Goal: Task Accomplishment & Management: Manage account settings

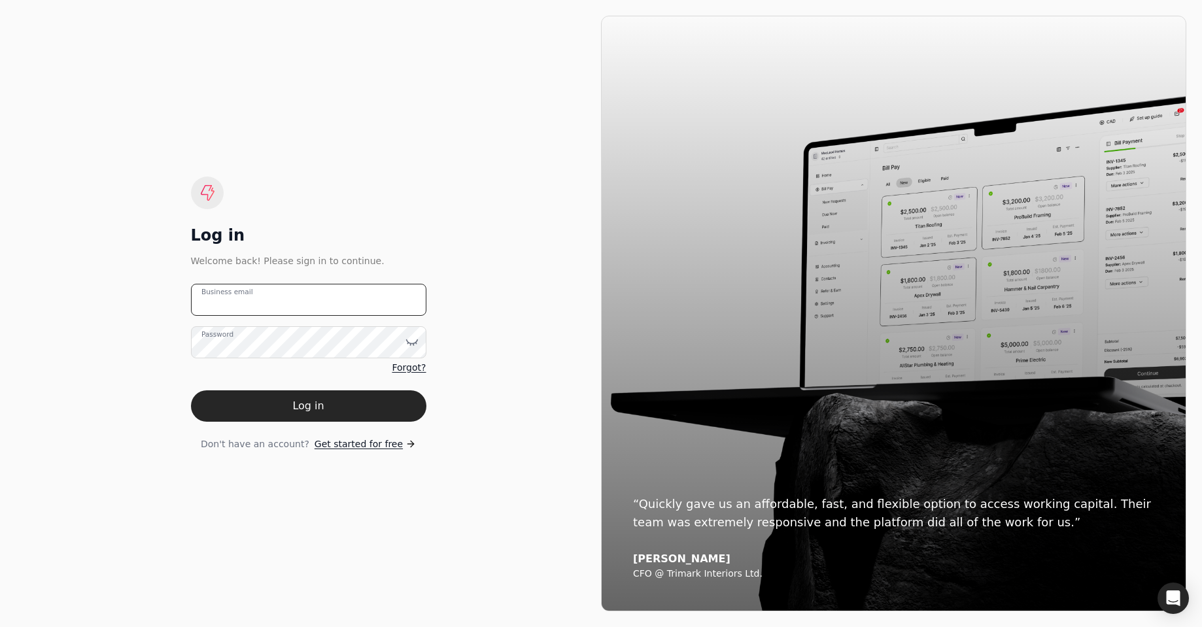
click at [365, 307] on email "Business email" at bounding box center [308, 300] width 235 height 32
click at [263, 477] on div "Log in Welcome back! Please sign in to continue. Business email Password Forgot…" at bounding box center [308, 314] width 585 height 596
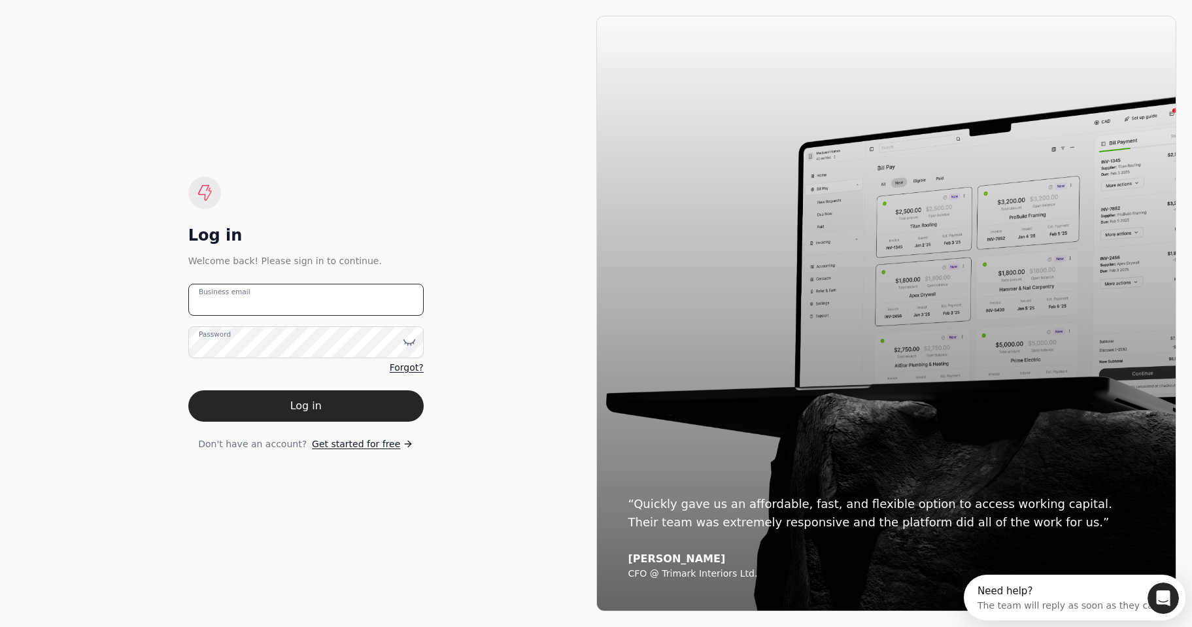
click at [277, 307] on email "Business email" at bounding box center [305, 300] width 235 height 32
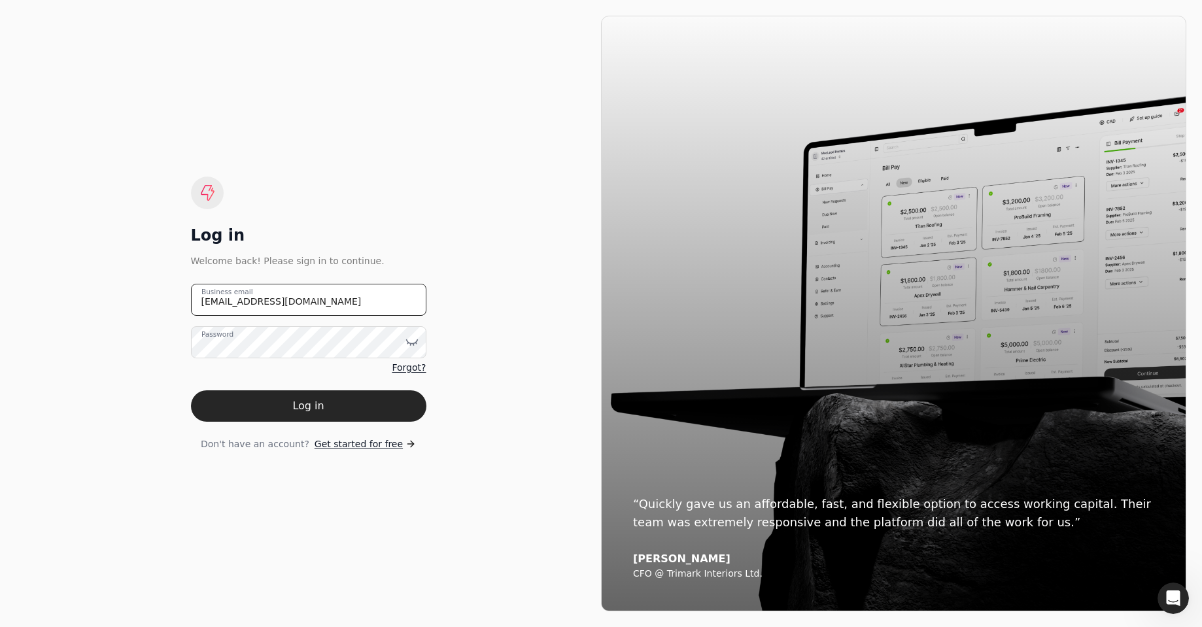
type email "[EMAIL_ADDRESS][DOMAIN_NAME]"
click at [261, 405] on button "Log in" at bounding box center [308, 405] width 235 height 31
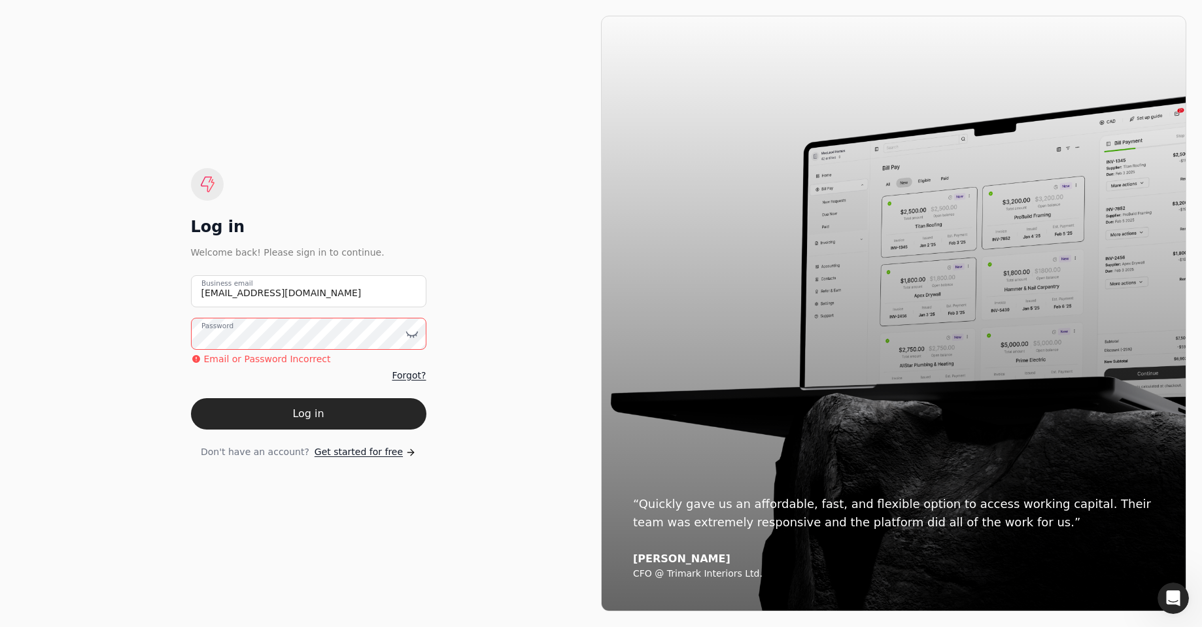
click at [416, 375] on span "Forgot?" at bounding box center [409, 376] width 34 height 14
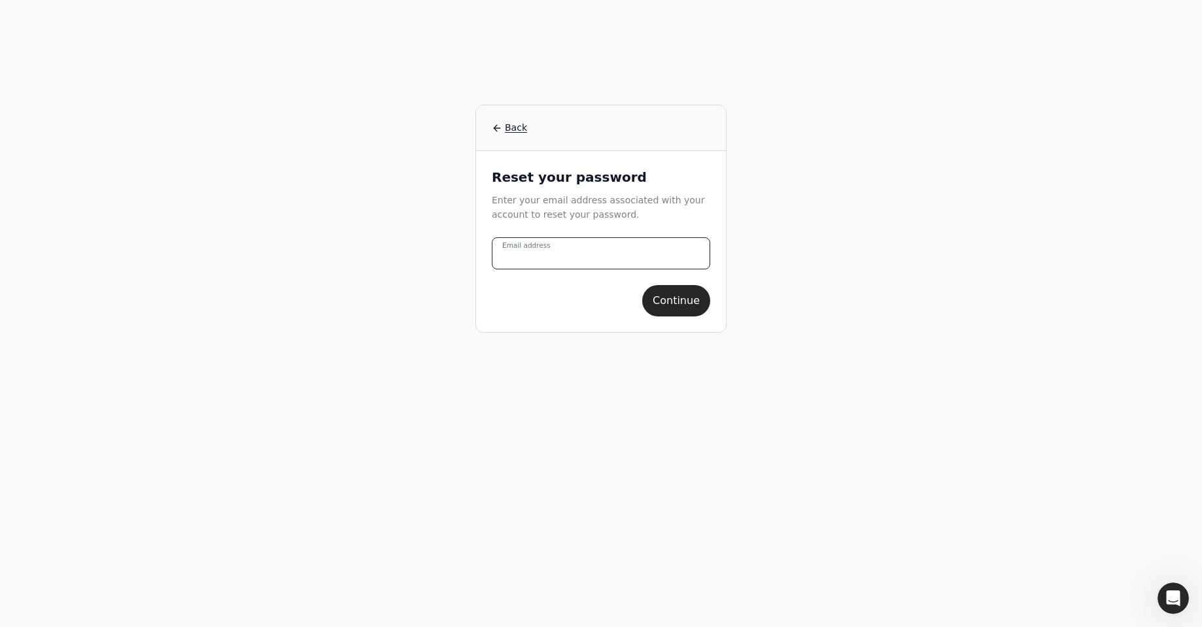
click at [589, 246] on address "Email address" at bounding box center [601, 253] width 218 height 32
type address "[EMAIL_ADDRESS][DOMAIN_NAME]"
click at [676, 313] on button "Continue" at bounding box center [676, 300] width 68 height 31
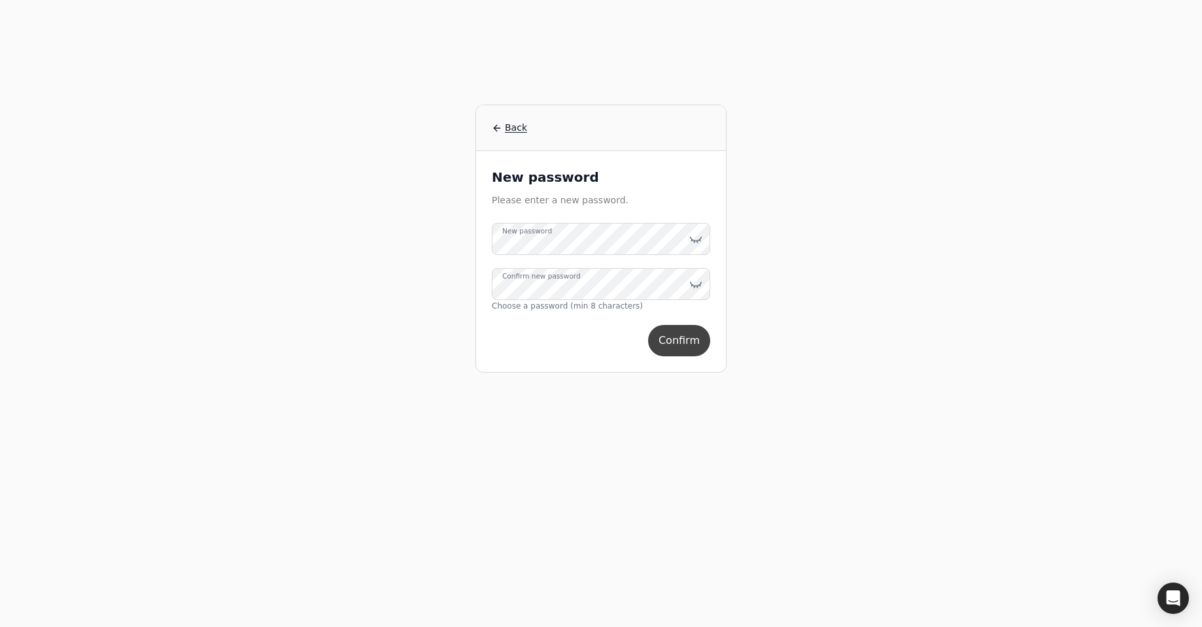
click at [673, 329] on button "Confirm" at bounding box center [679, 340] width 62 height 31
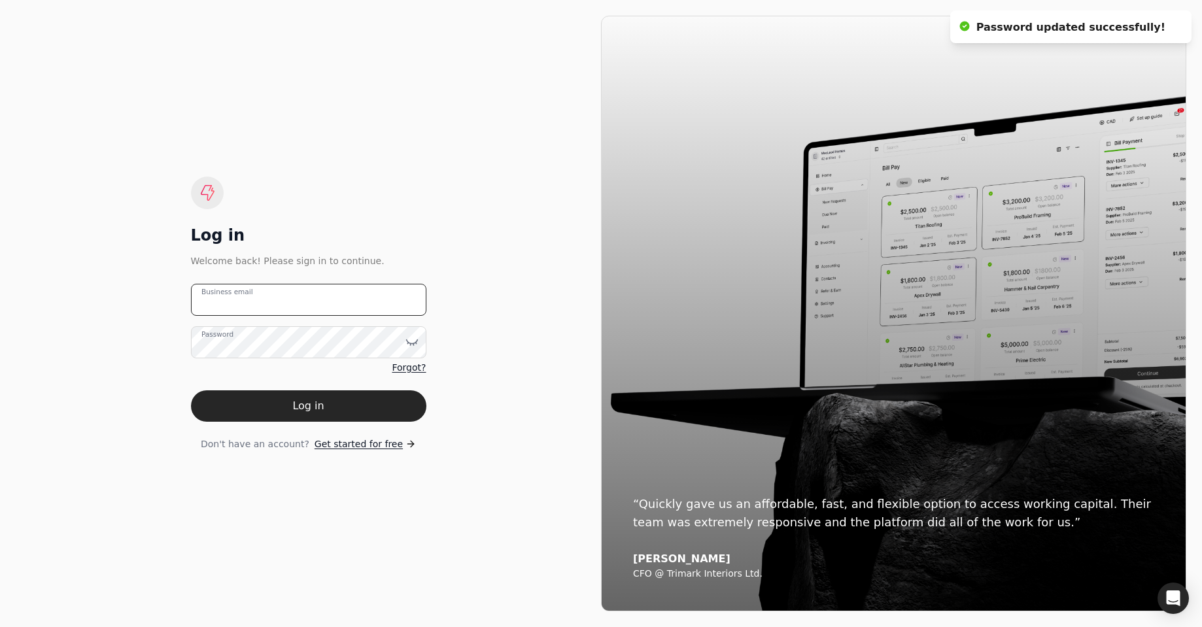
click at [383, 292] on email "Business email" at bounding box center [308, 300] width 235 height 32
type email "[EMAIL_ADDRESS][DOMAIN_NAME]"
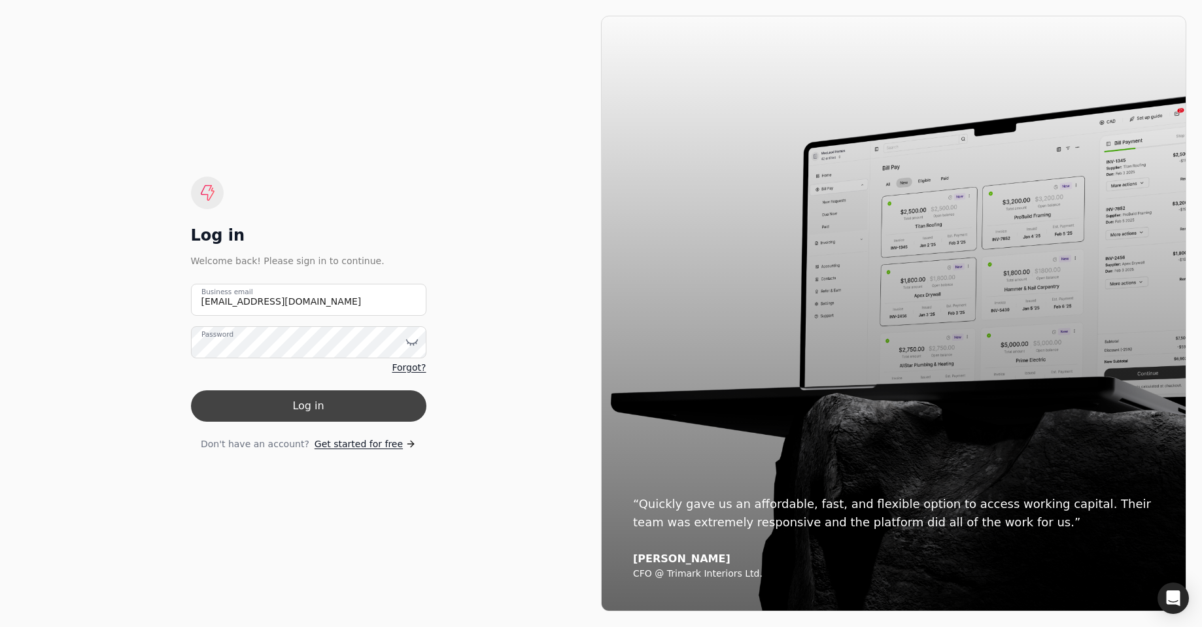
click at [308, 397] on button "Log in" at bounding box center [308, 405] width 235 height 31
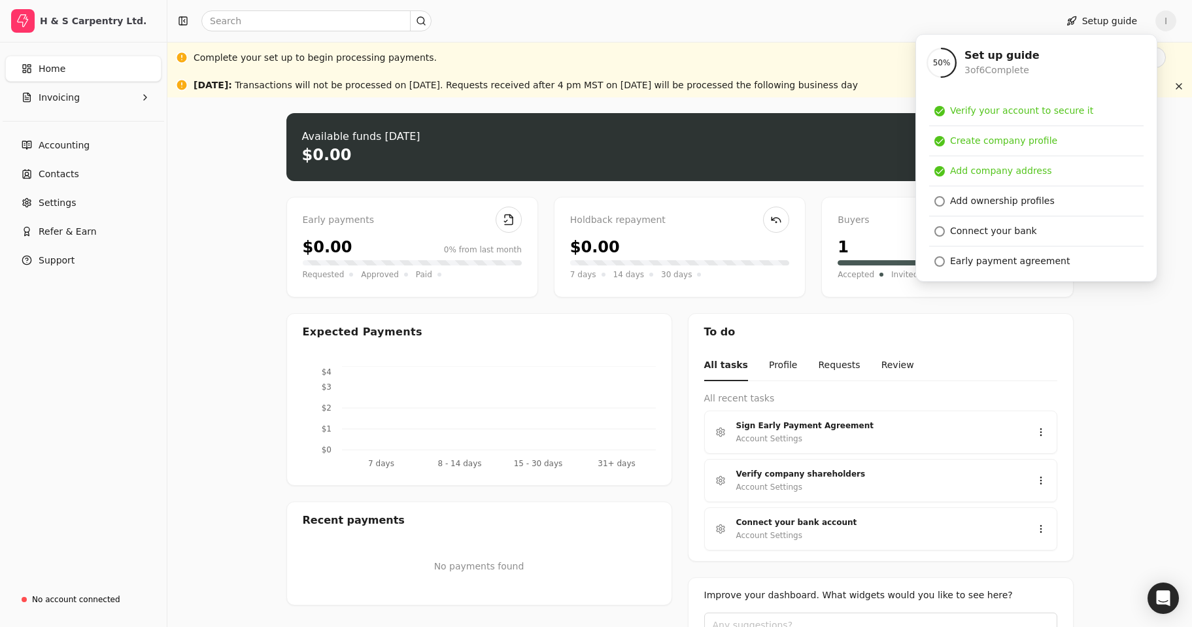
click at [1172, 165] on div "Upload file: Drag your invoice here to upload or browse for files Available fun…" at bounding box center [679, 413] width 1025 height 632
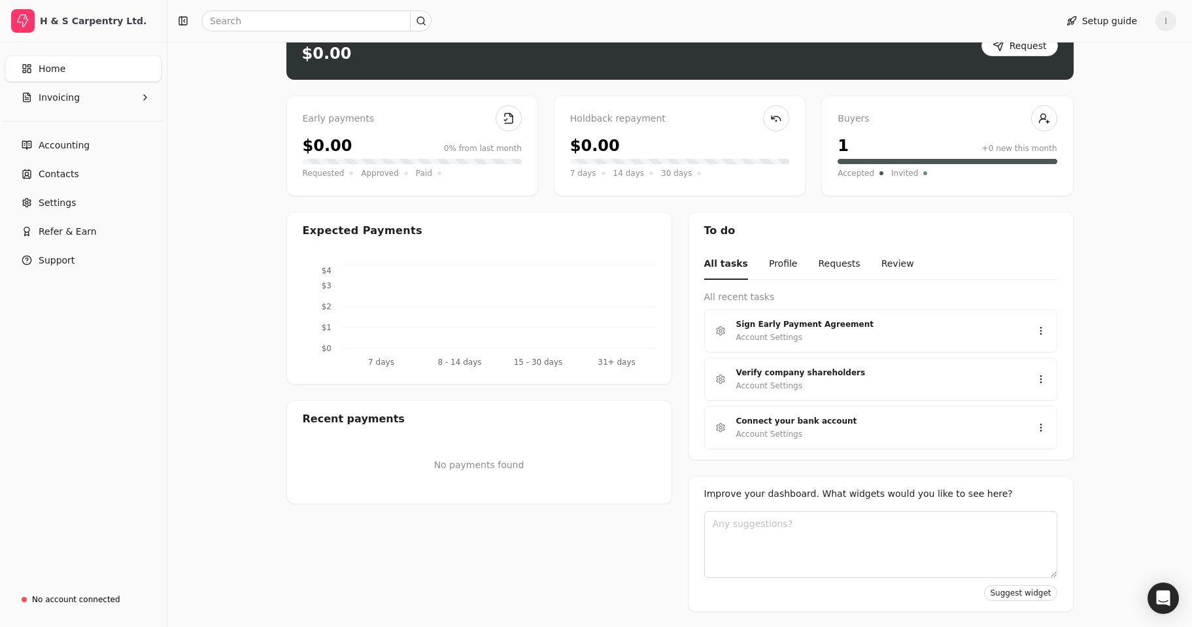
scroll to position [16, 0]
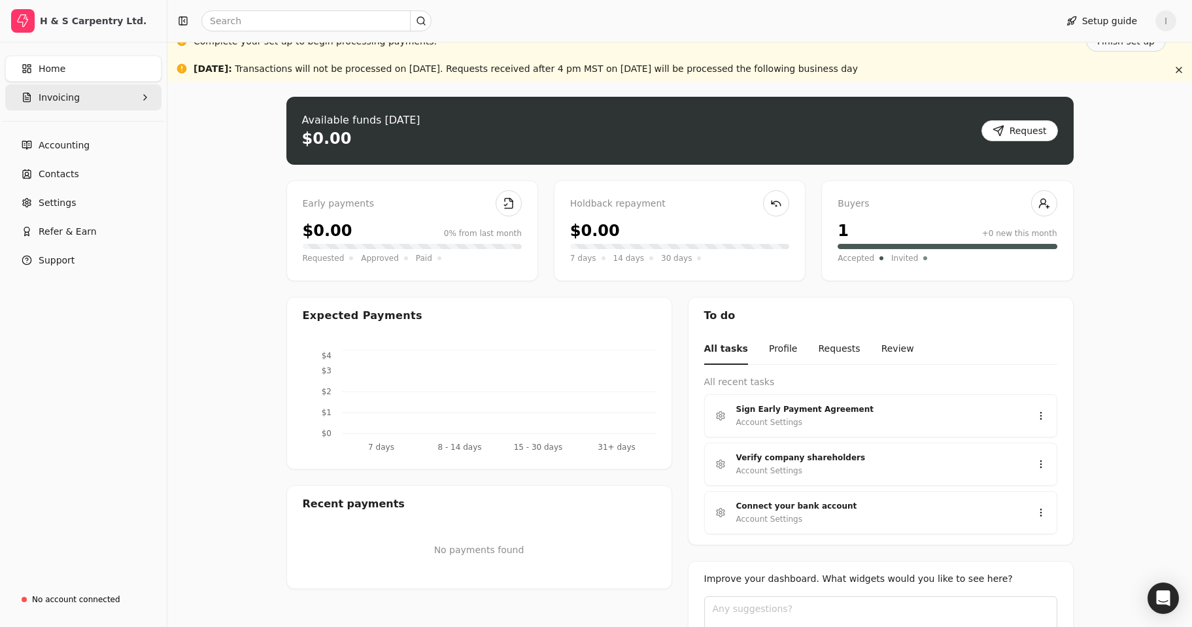
click at [82, 93] on button "Invoicing" at bounding box center [83, 97] width 156 height 26
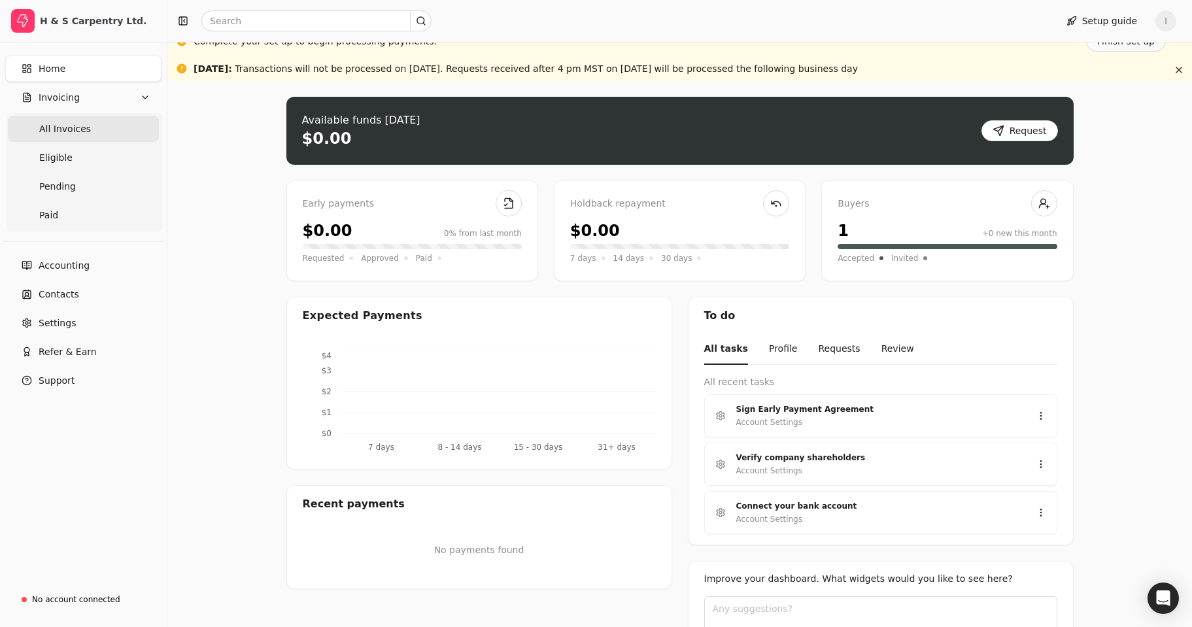
click at [80, 129] on span "All Invoices" at bounding box center [65, 129] width 52 height 14
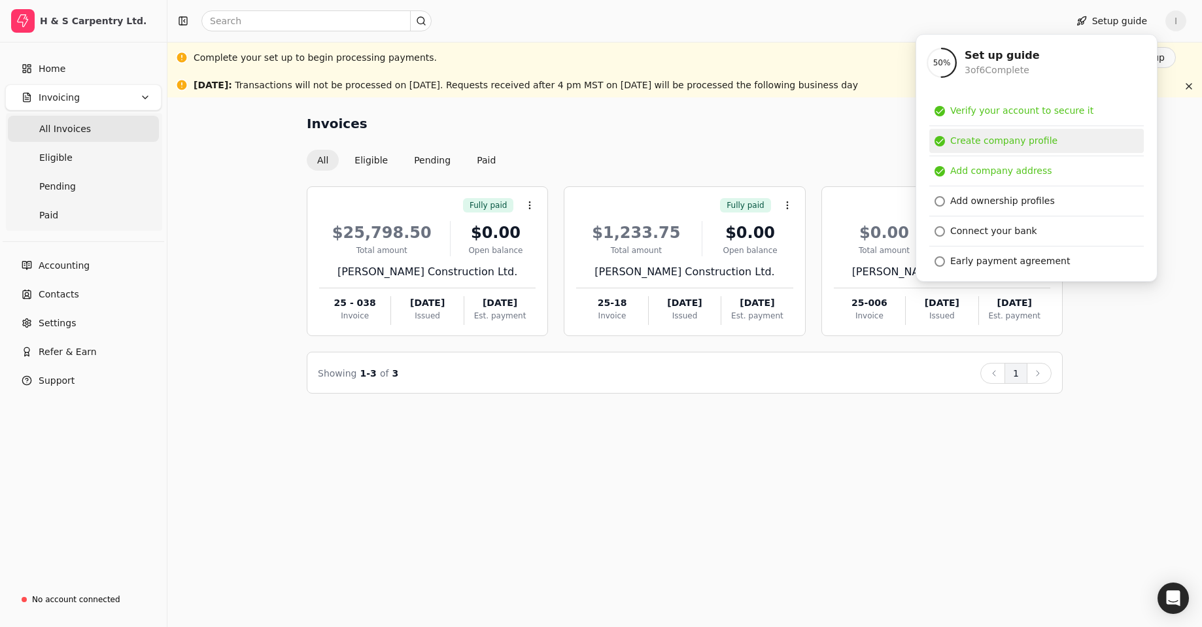
drag, startPoint x: 1120, startPoint y: 51, endPoint x: 1082, endPoint y: 143, distance: 98.8
click at [1082, 143] on div "50 % Set up guide 3 of 6 Complete Verify your account to secure it Create compa…" at bounding box center [1036, 158] width 242 height 248
